Goal: Book appointment/travel/reservation

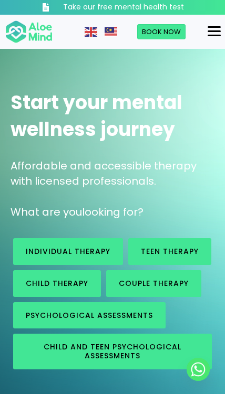
click at [206, 36] on button "Menu" at bounding box center [214, 32] width 22 height 18
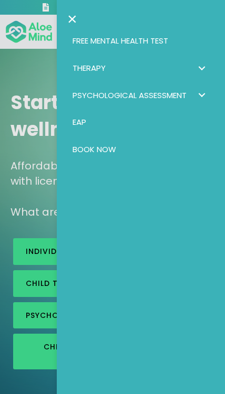
click at [24, 260] on div at bounding box center [112, 197] width 225 height 394
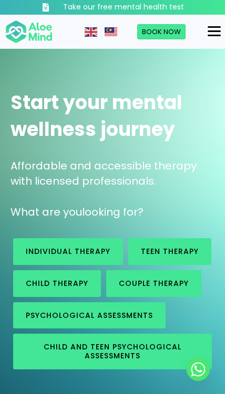
click at [160, 35] on span "Book Now" at bounding box center [161, 32] width 39 height 10
click at [167, 36] on span "Book Now" at bounding box center [161, 32] width 39 height 10
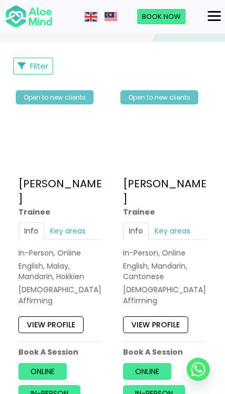
scroll to position [786, 0]
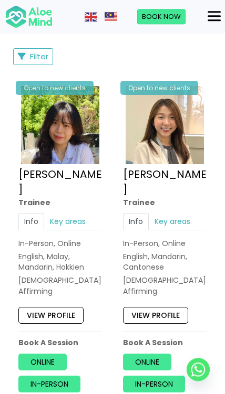
click at [56, 137] on img at bounding box center [60, 125] width 78 height 78
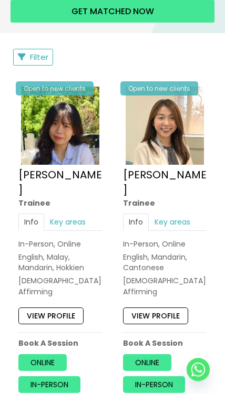
scroll to position [802, 0]
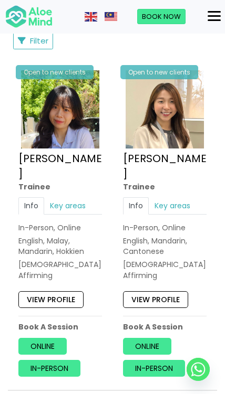
click at [152, 159] on link "Tracy" at bounding box center [164, 166] width 83 height 30
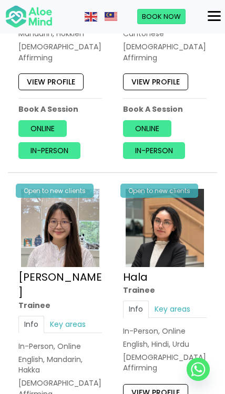
scroll to position [1019, 0]
click at [27, 270] on link "[PERSON_NAME]" at bounding box center [59, 285] width 83 height 30
click at [172, 189] on img at bounding box center [164, 228] width 78 height 78
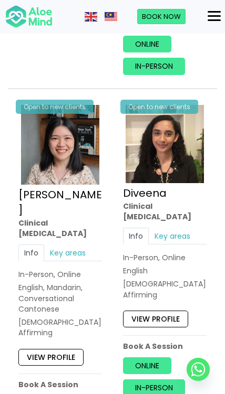
scroll to position [1788, 0]
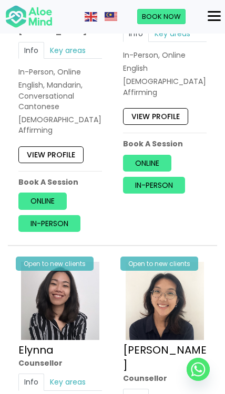
scroll to position [1990, 0]
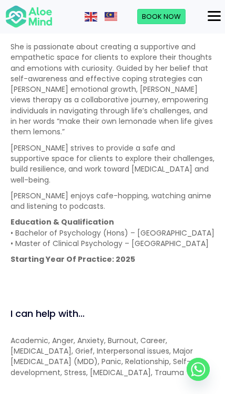
scroll to position [958, 0]
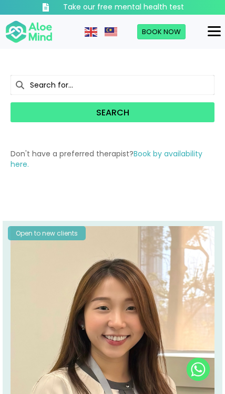
click at [136, 155] on link "Book by availability here." at bounding box center [105, 158] width 191 height 21
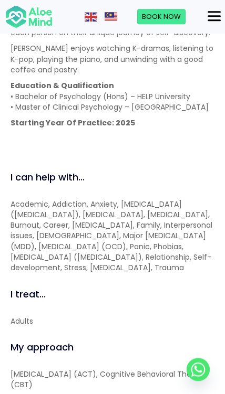
scroll to position [1010, 0]
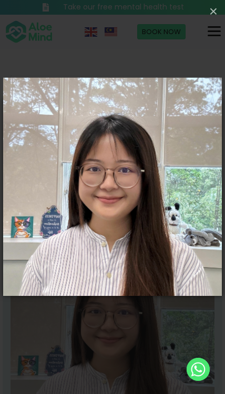
click at [70, 338] on div "Loading..." at bounding box center [112, 197] width 225 height 394
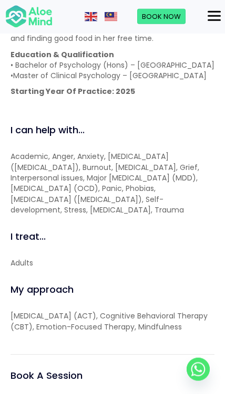
scroll to position [1084, 0]
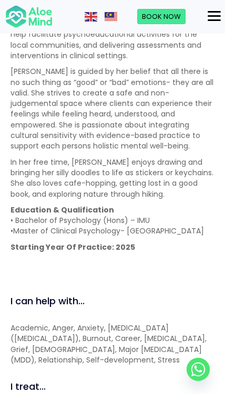
scroll to position [946, 0]
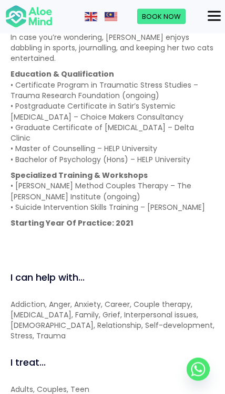
scroll to position [1133, 0]
